Goal: Information Seeking & Learning: Check status

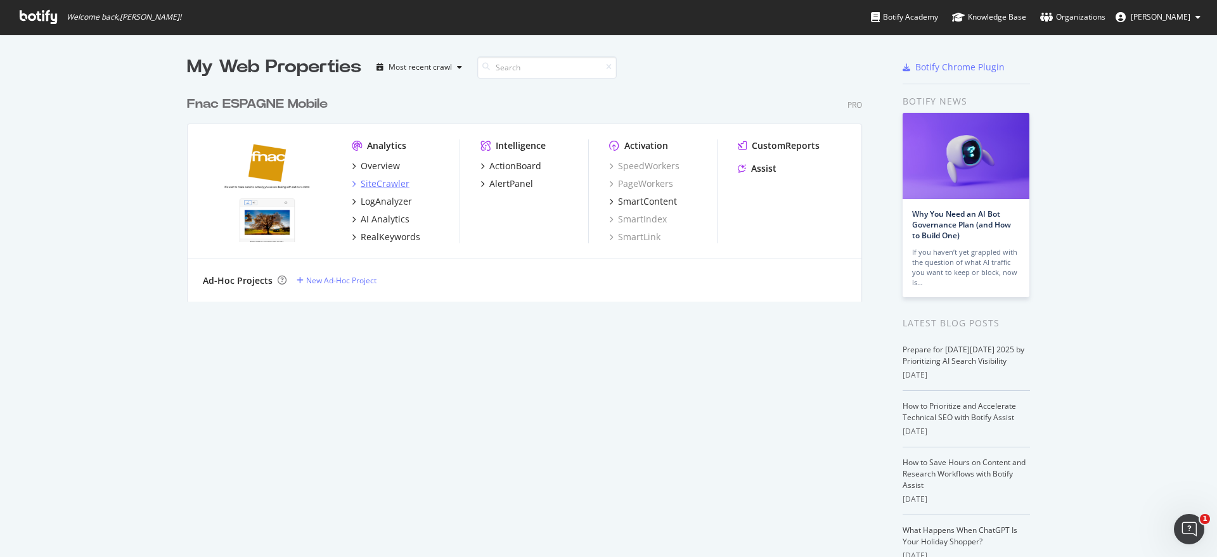
click at [394, 183] on div "SiteCrawler" at bounding box center [385, 184] width 49 height 13
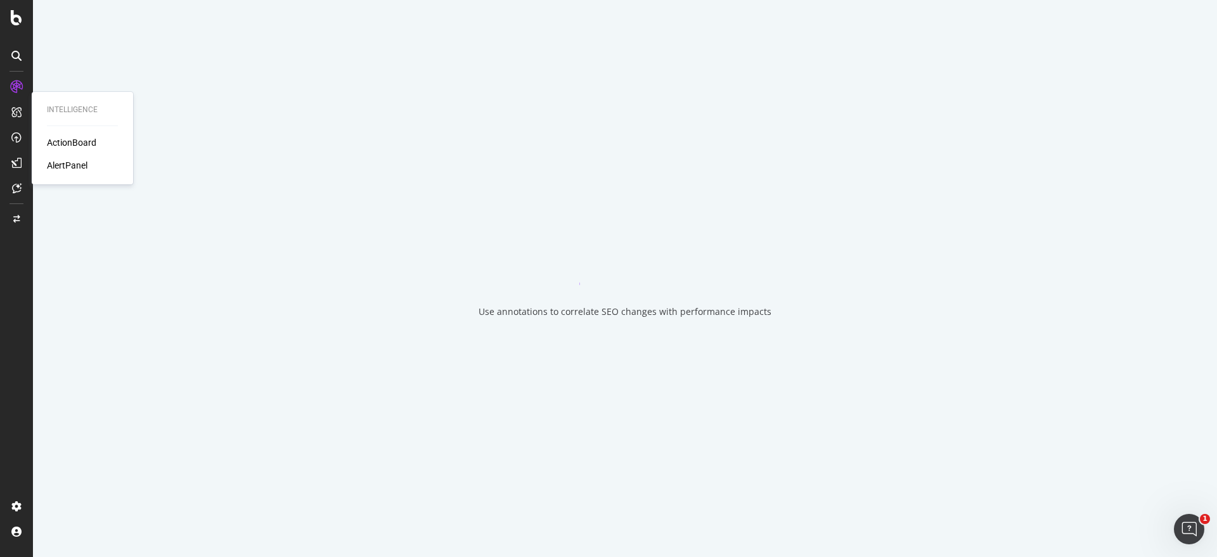
click at [63, 163] on div "AlertPanel" at bounding box center [67, 165] width 41 height 13
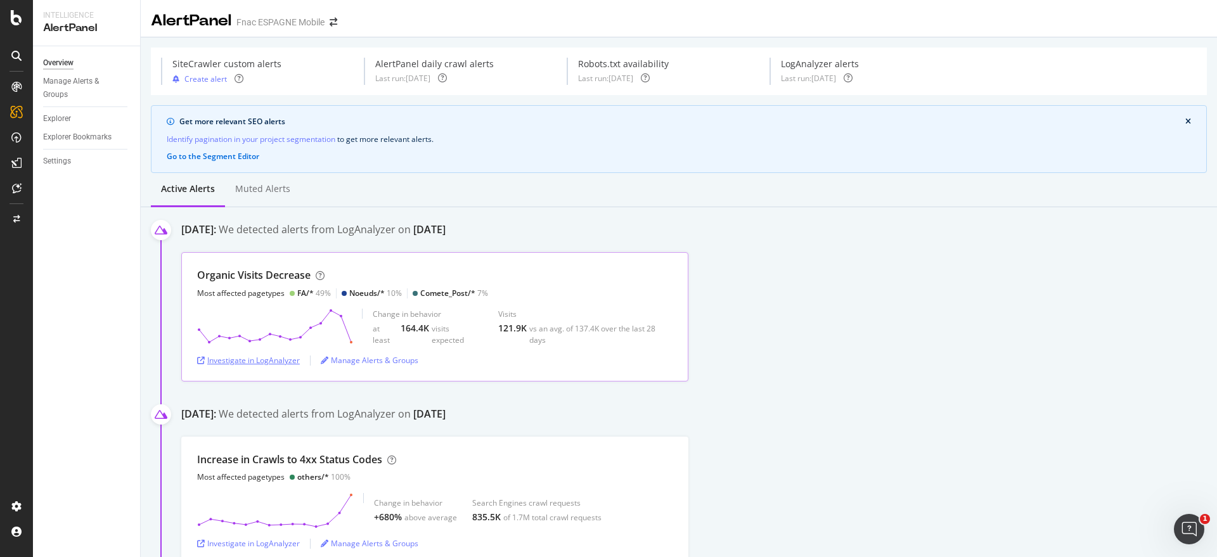
click at [247, 363] on div "Investigate in LogAnalyzer" at bounding box center [248, 360] width 103 height 11
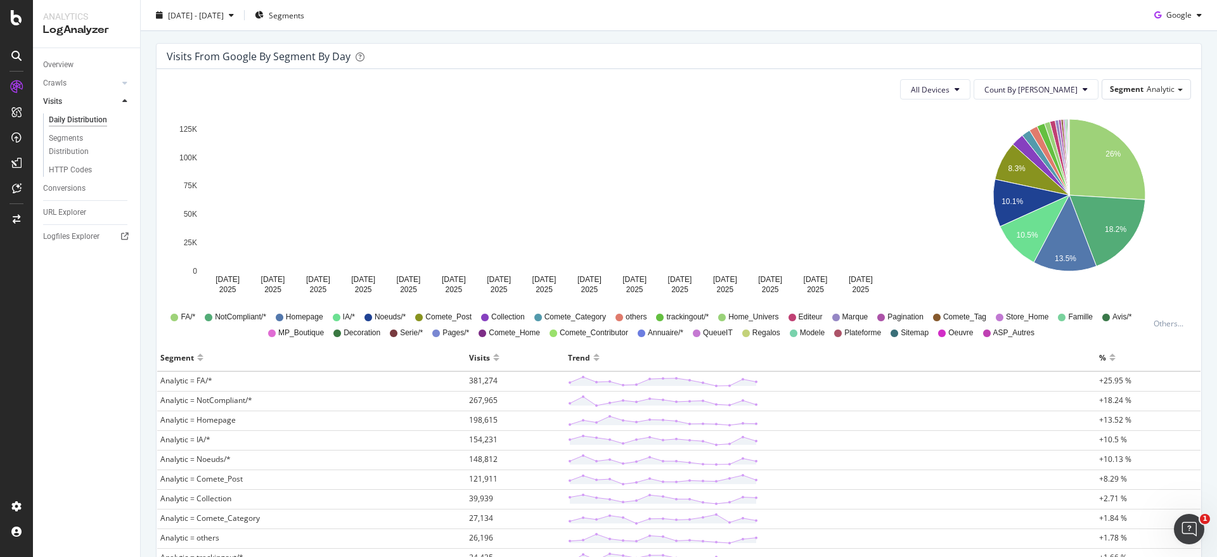
scroll to position [207, 0]
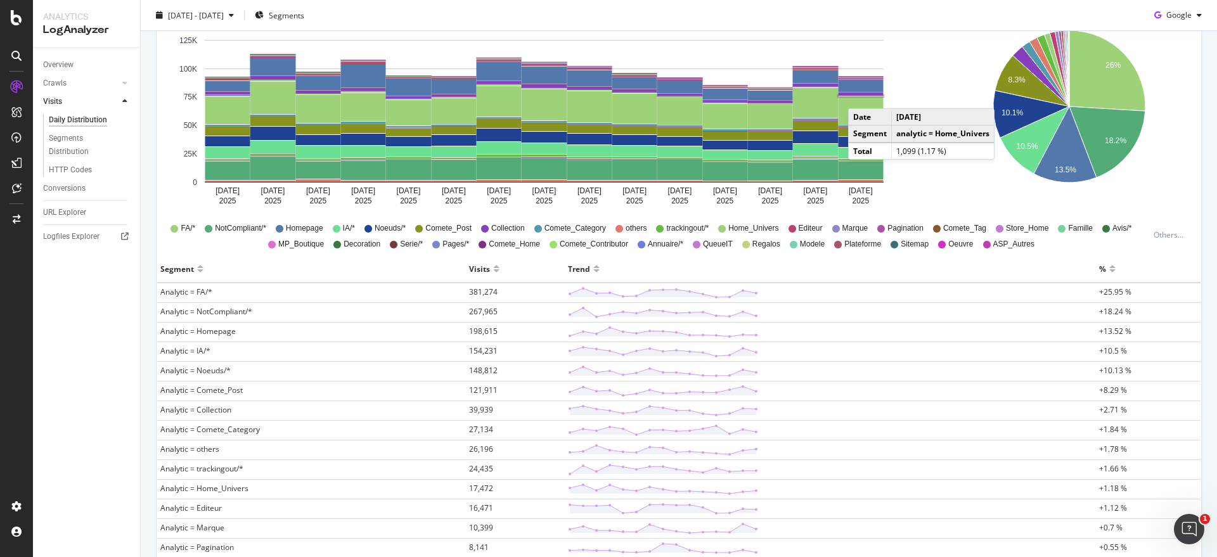
click at [861, 96] on rect "A chart." at bounding box center [861, 96] width 45 height 1
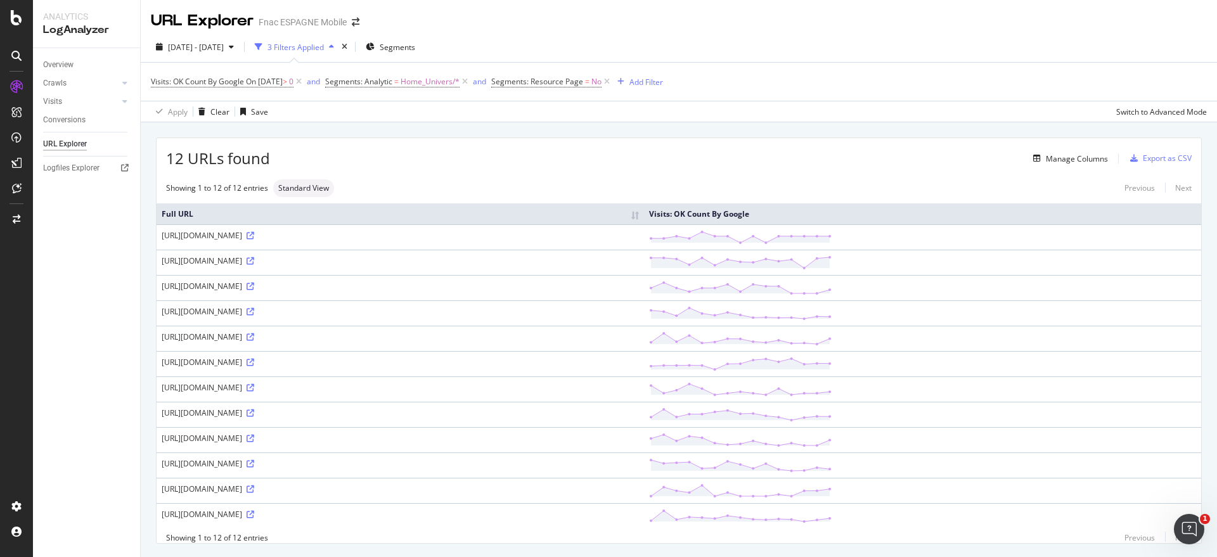
scroll to position [43, 0]
